Goal: Task Accomplishment & Management: Manage account settings

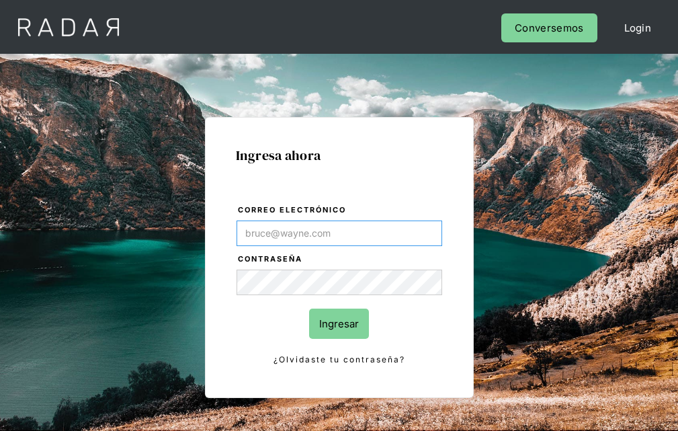
type input "[EMAIL_ADDRESS][PERSON_NAME][DOMAIN_NAME]"
click at [339, 323] on input "Ingresar" at bounding box center [339, 324] width 60 height 30
type input "[EMAIL_ADDRESS][PERSON_NAME][DOMAIN_NAME]"
click at [339, 323] on input "Ingresar" at bounding box center [339, 324] width 60 height 30
type input "[EMAIL_ADDRESS][PERSON_NAME][DOMAIN_NAME]"
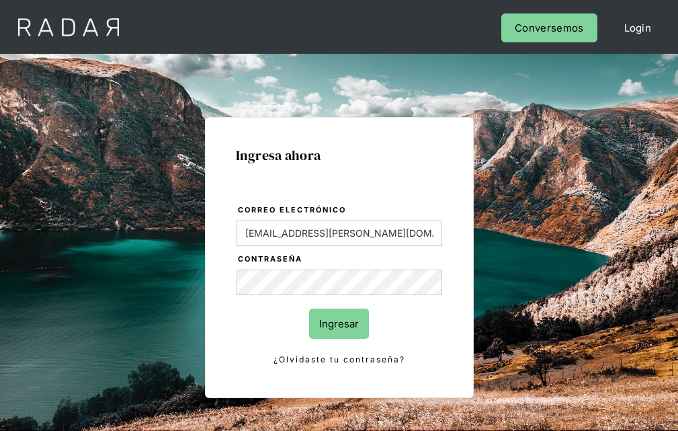
click at [339, 323] on input "Ingresar" at bounding box center [339, 324] width 60 height 30
type input "[EMAIL_ADDRESS][PERSON_NAME][DOMAIN_NAME]"
click at [339, 323] on input "Ingresar" at bounding box center [339, 324] width 60 height 30
